Goal: Transaction & Acquisition: Obtain resource

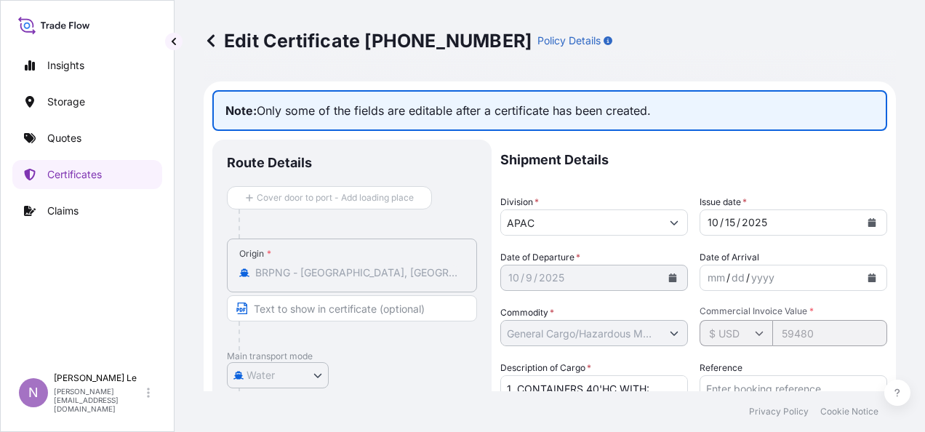
select select "Water"
select select "31611"
click at [327, 304] on input "Text to appear on certificate" at bounding box center [352, 308] width 250 height 26
click at [202, 39] on div "Edit Certificate [PHONE_NUMBER] Policy Details Note: Only some of the fields ar…" at bounding box center [550, 195] width 751 height 391
click at [208, 39] on icon at bounding box center [211, 40] width 15 height 15
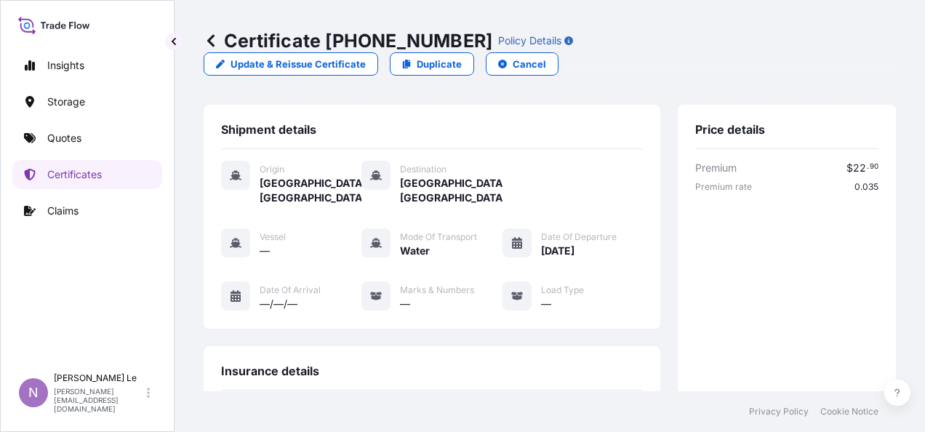
click at [378, 237] on icon at bounding box center [376, 243] width 12 height 12
click at [460, 231] on span "Mode of Transport" at bounding box center [438, 237] width 77 height 12
drag, startPoint x: 460, startPoint y: 215, endPoint x: 413, endPoint y: 231, distance: 49.0
click at [413, 244] on span "Water" at bounding box center [415, 251] width 30 height 15
click at [414, 244] on span "Water" at bounding box center [415, 251] width 30 height 15
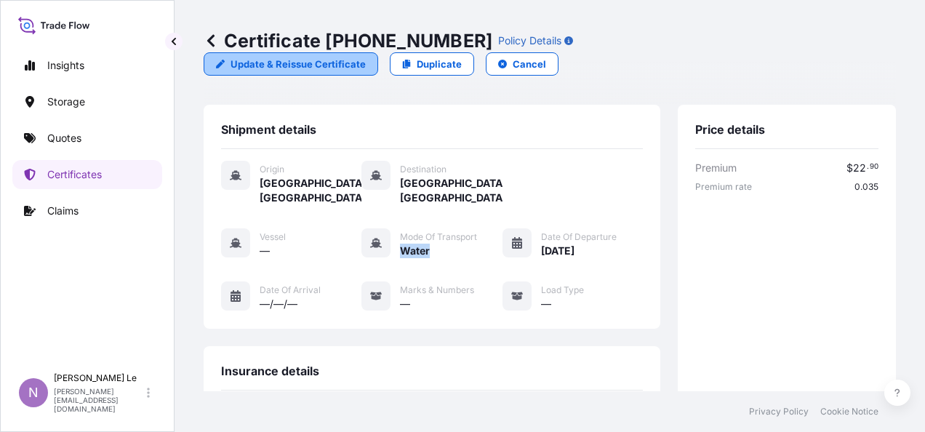
click at [366, 57] on p "Update & Reissue Certificate" at bounding box center [298, 64] width 135 height 15
select select "Water"
select select "31611"
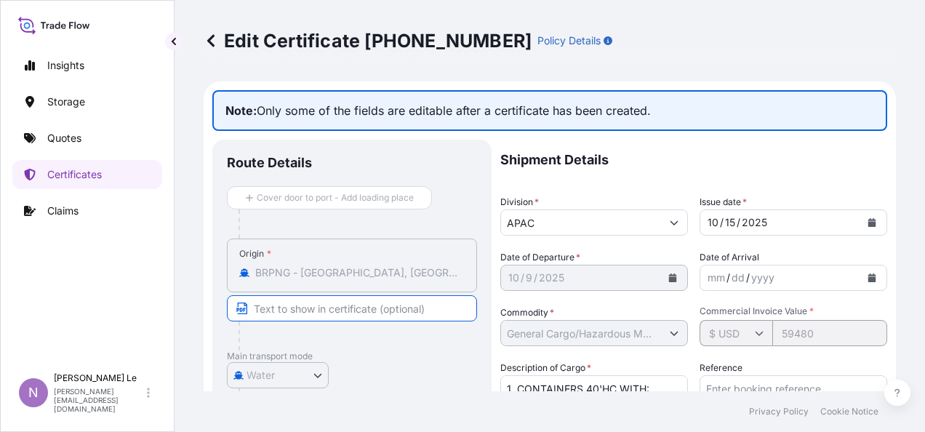
click at [381, 306] on input "Text to appear on certificate" at bounding box center [352, 308] width 250 height 26
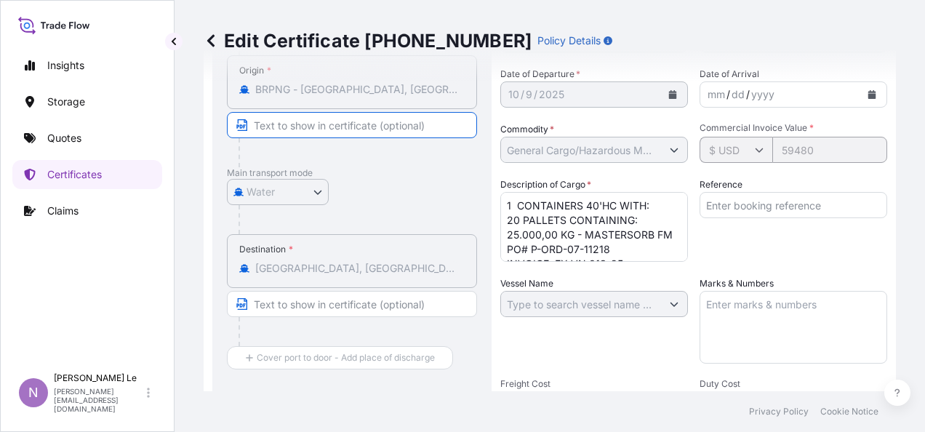
scroll to position [364, 0]
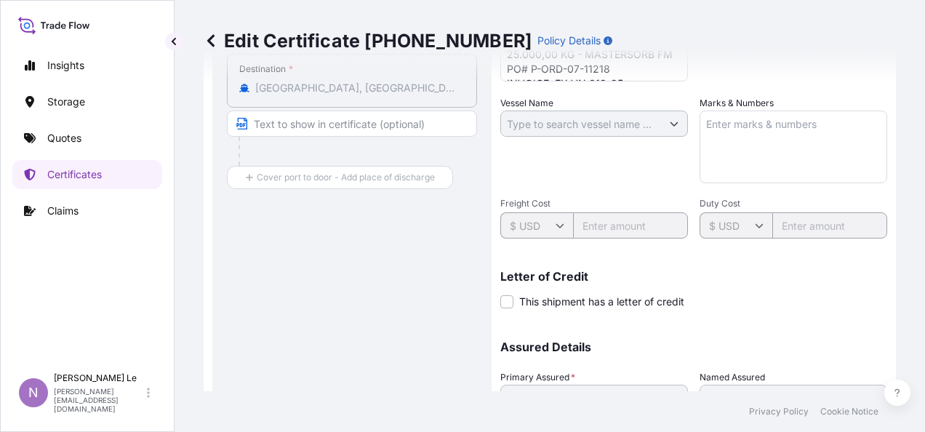
click at [215, 38] on icon at bounding box center [211, 40] width 15 height 15
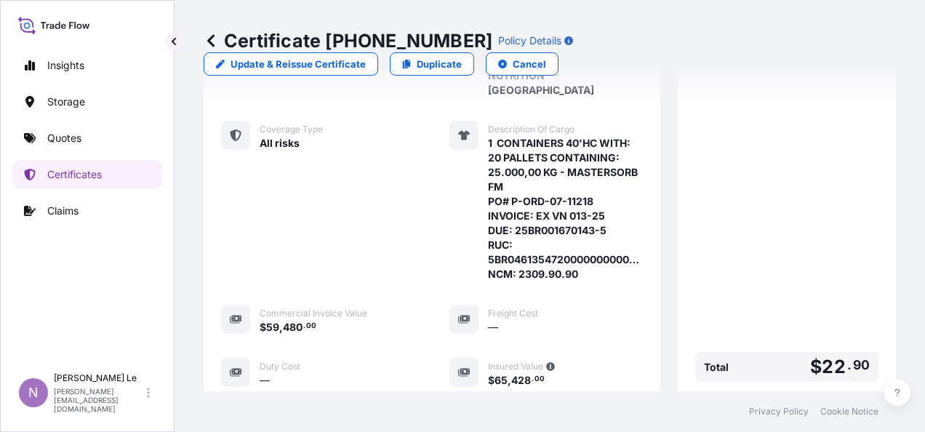
click at [211, 28] on div "Certificate [PHONE_NUMBER] Policy Details Update & Reissue Certificate Duplicat…" at bounding box center [550, 52] width 693 height 105
click at [211, 32] on link at bounding box center [211, 40] width 15 height 23
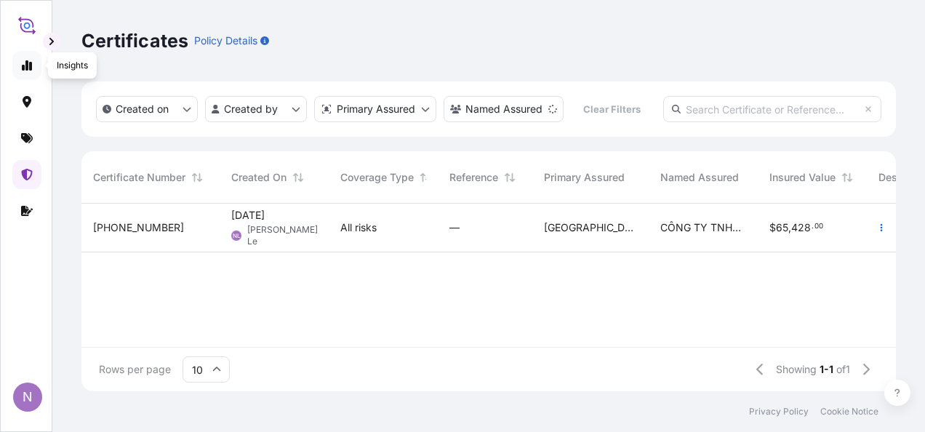
scroll to position [185, 803]
click at [24, 64] on icon at bounding box center [27, 66] width 12 height 12
select select "2025"
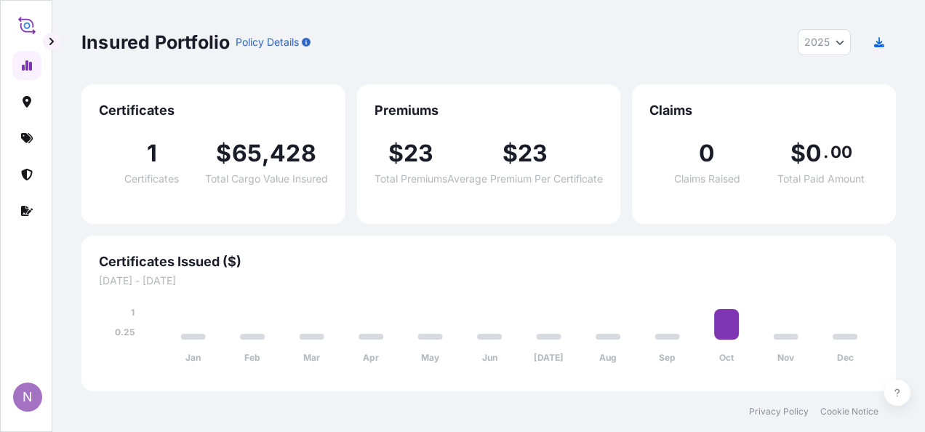
click at [541, 163] on span "23" at bounding box center [533, 153] width 30 height 23
click at [25, 113] on link at bounding box center [26, 101] width 29 height 29
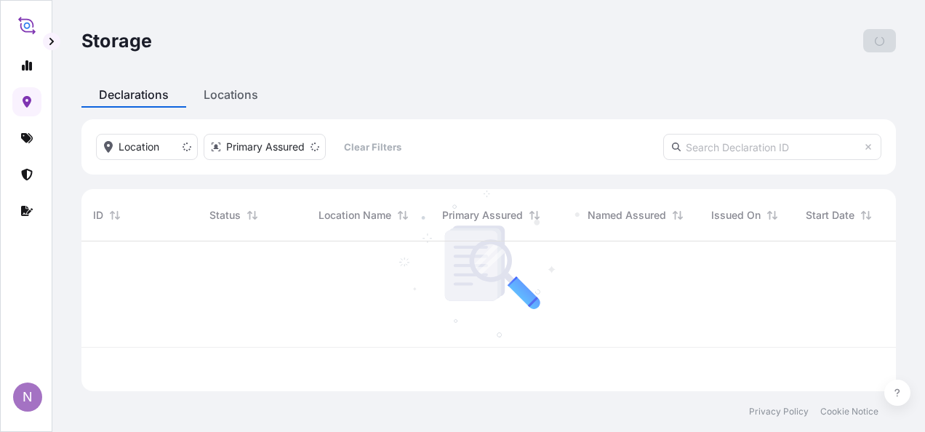
scroll to position [147, 803]
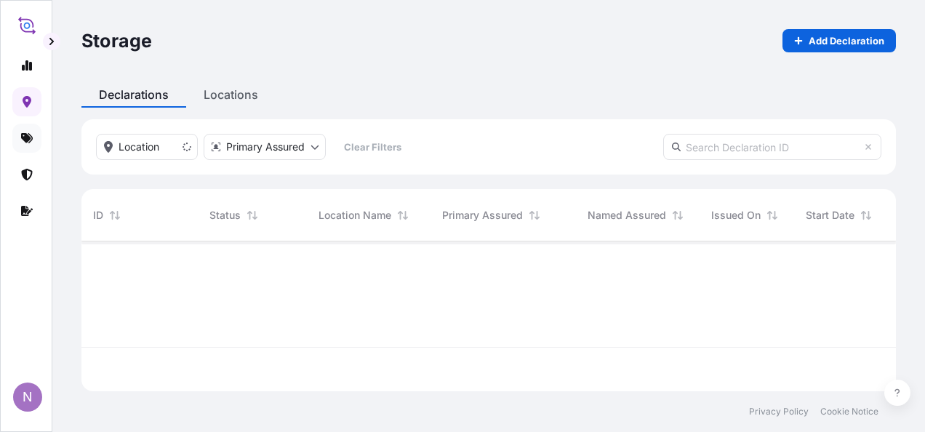
click at [33, 145] on link at bounding box center [26, 138] width 29 height 29
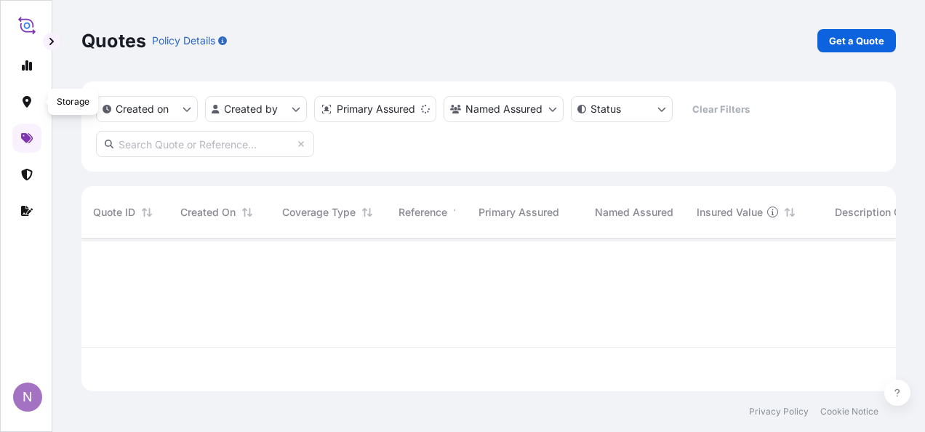
scroll to position [150, 803]
click at [19, 79] on link at bounding box center [26, 65] width 29 height 29
select select "2025"
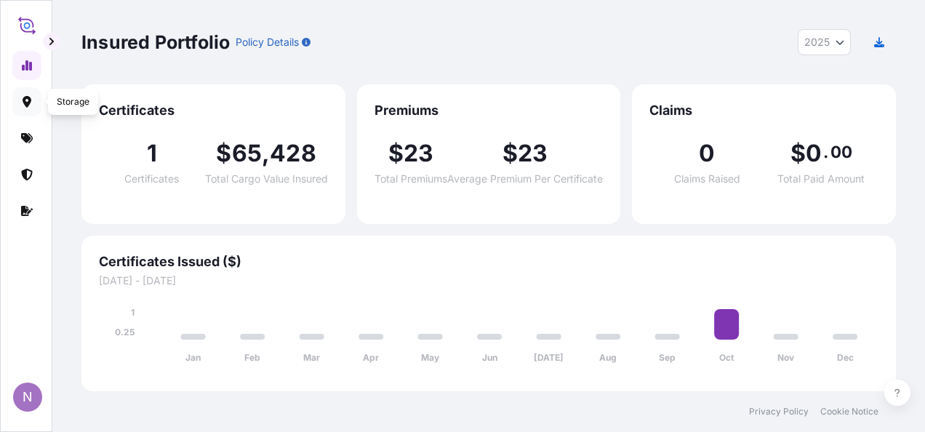
click at [17, 102] on link at bounding box center [26, 101] width 29 height 29
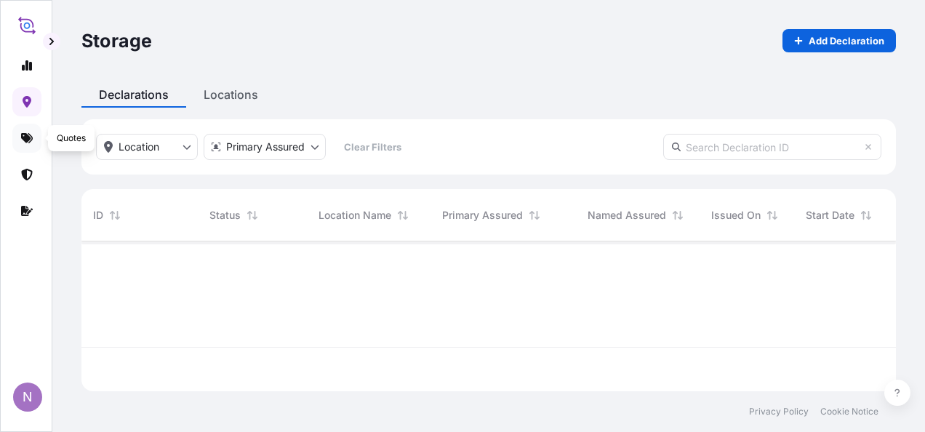
scroll to position [147, 803]
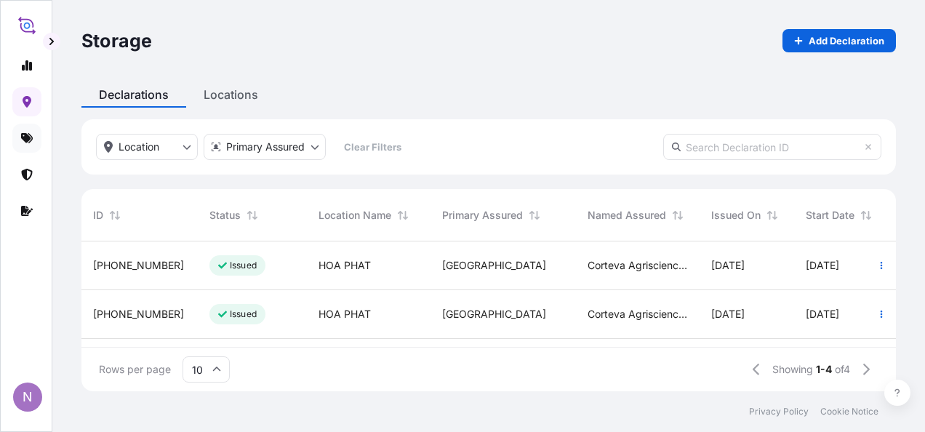
click at [21, 143] on icon at bounding box center [27, 138] width 12 height 12
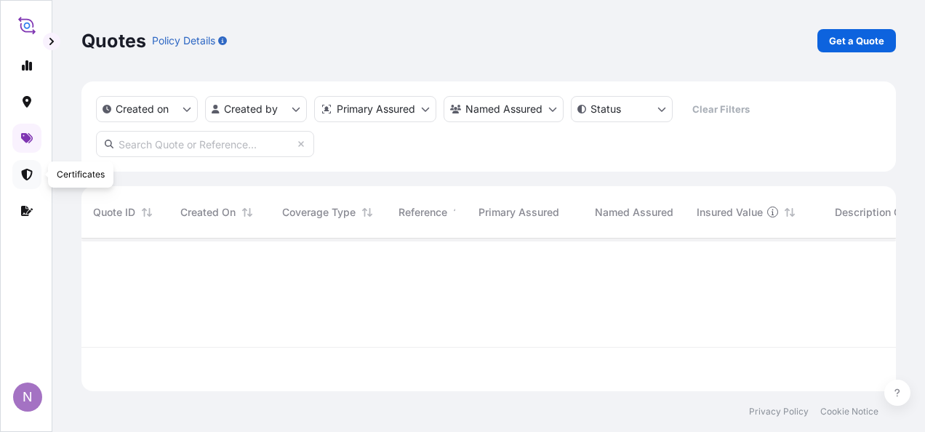
scroll to position [150, 803]
click at [864, 41] on p "Get a Quote" at bounding box center [856, 40] width 55 height 15
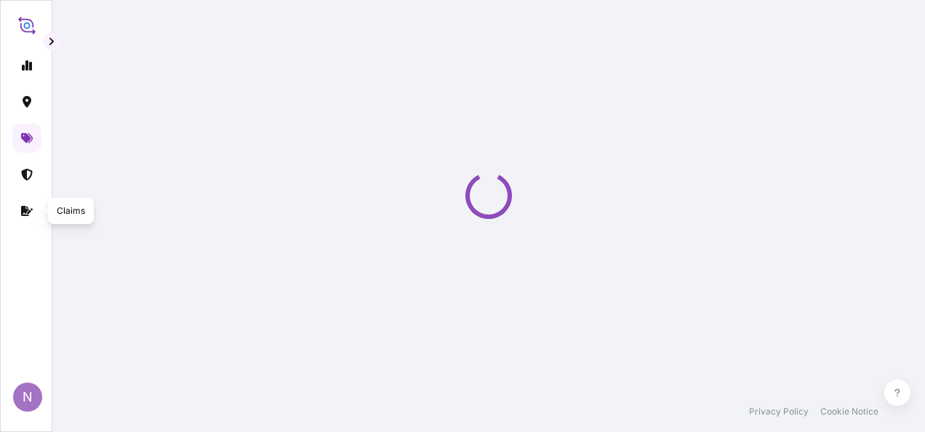
select select "Water"
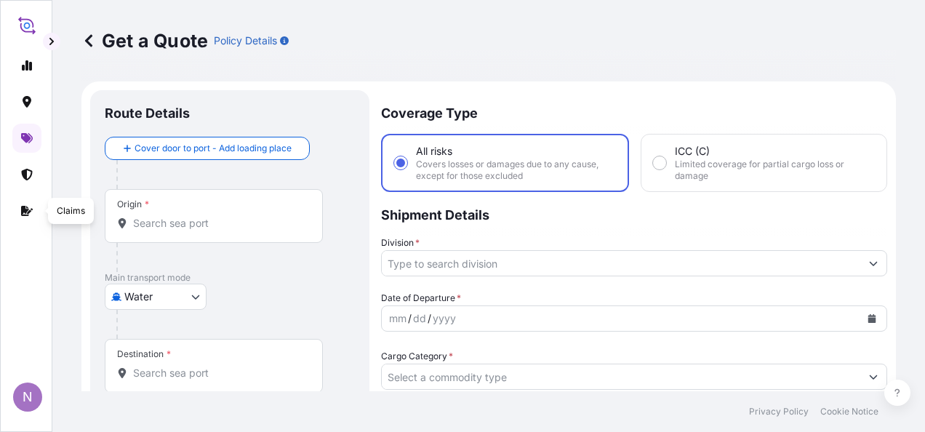
scroll to position [23, 0]
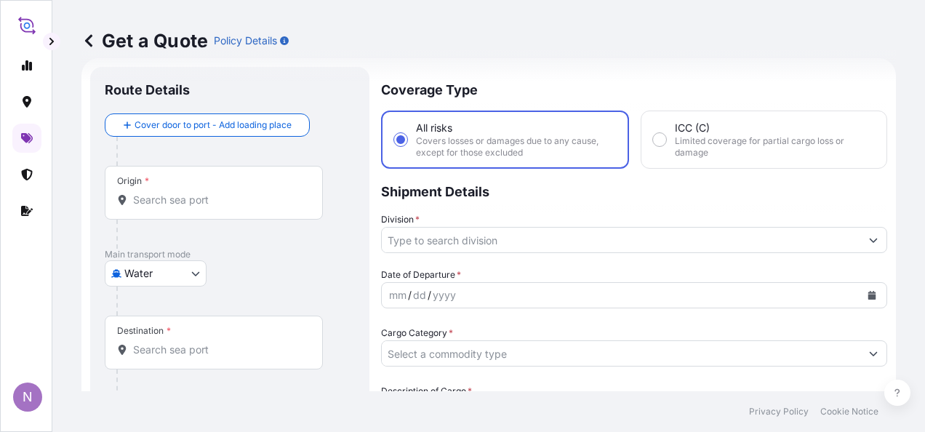
click at [173, 270] on body "N Get a Quote Policy Details Route Details Cover door to port - Add loading pla…" at bounding box center [462, 216] width 925 height 432
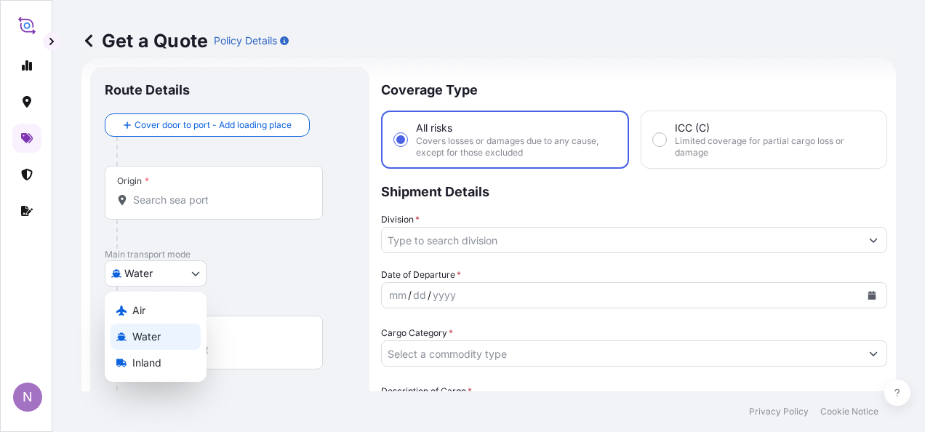
click at [197, 268] on body "N Get a Quote Policy Details Route Details Cover door to port - Add loading pla…" at bounding box center [462, 216] width 925 height 432
